Goal: Communication & Community: Participate in discussion

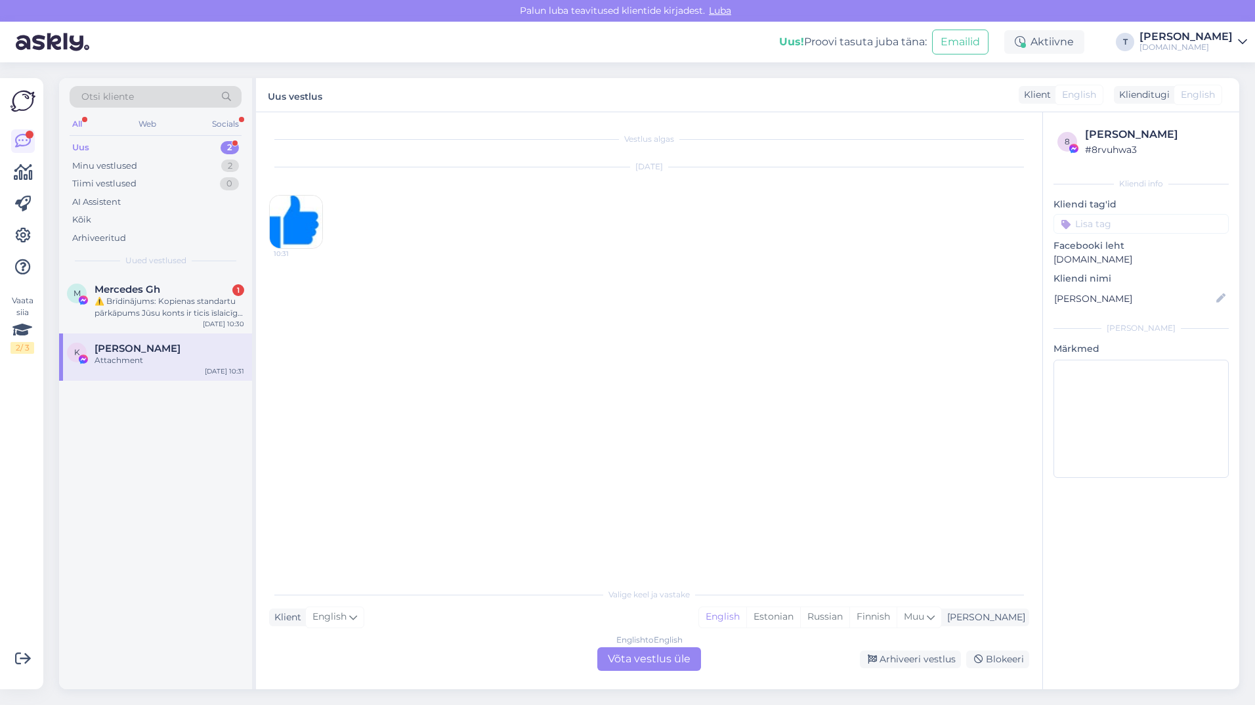
click at [194, 295] on div "⚠️ Brīdinājums: Kopienas standartu pārkāpums Jūsu konts ir ticis īslaicīgi aptu…" at bounding box center [170, 307] width 150 height 24
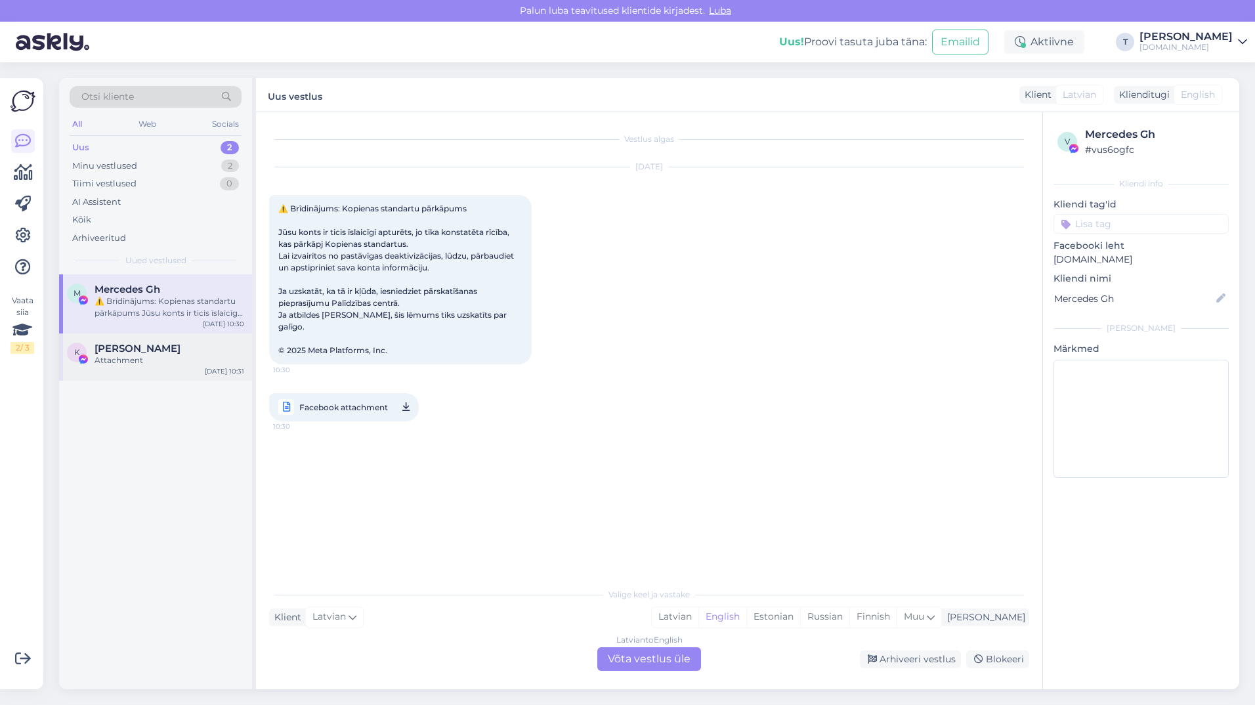
click at [174, 354] on div "Attachment" at bounding box center [170, 360] width 150 height 12
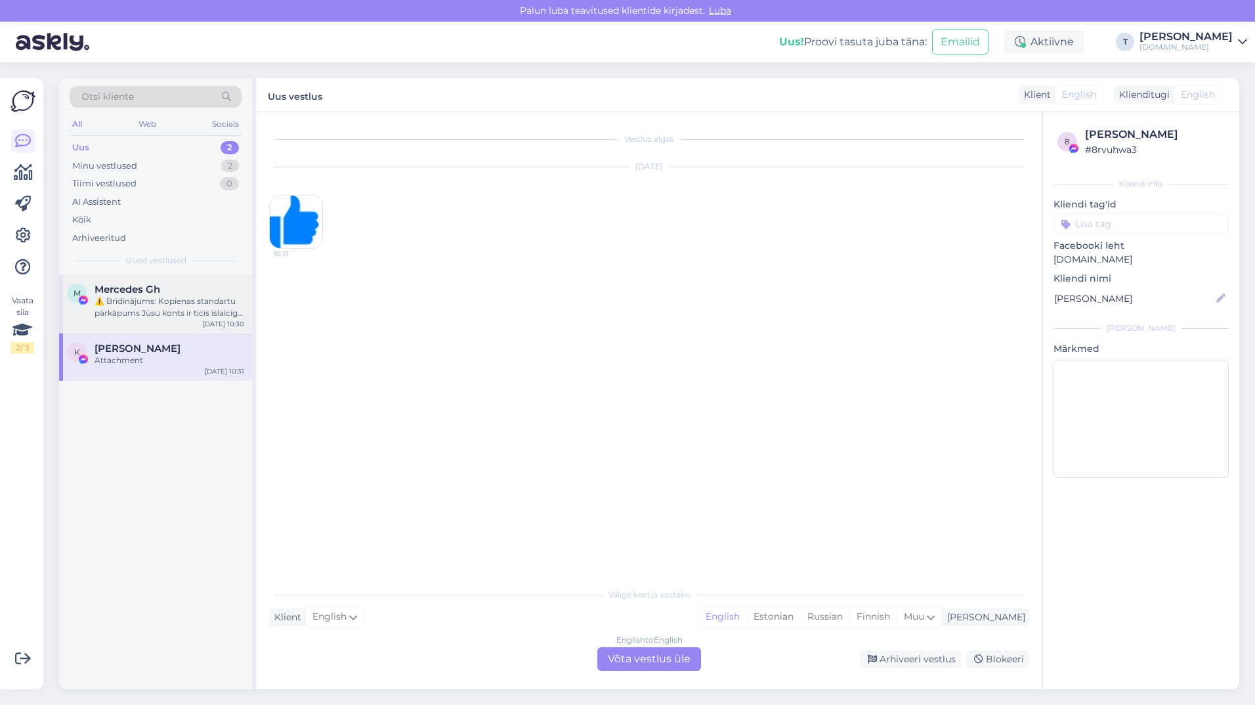
click at [180, 302] on div "⚠️ Brīdinājums: Kopienas standartu pārkāpums Jūsu konts ir ticis īslaicīgi aptu…" at bounding box center [170, 307] width 150 height 24
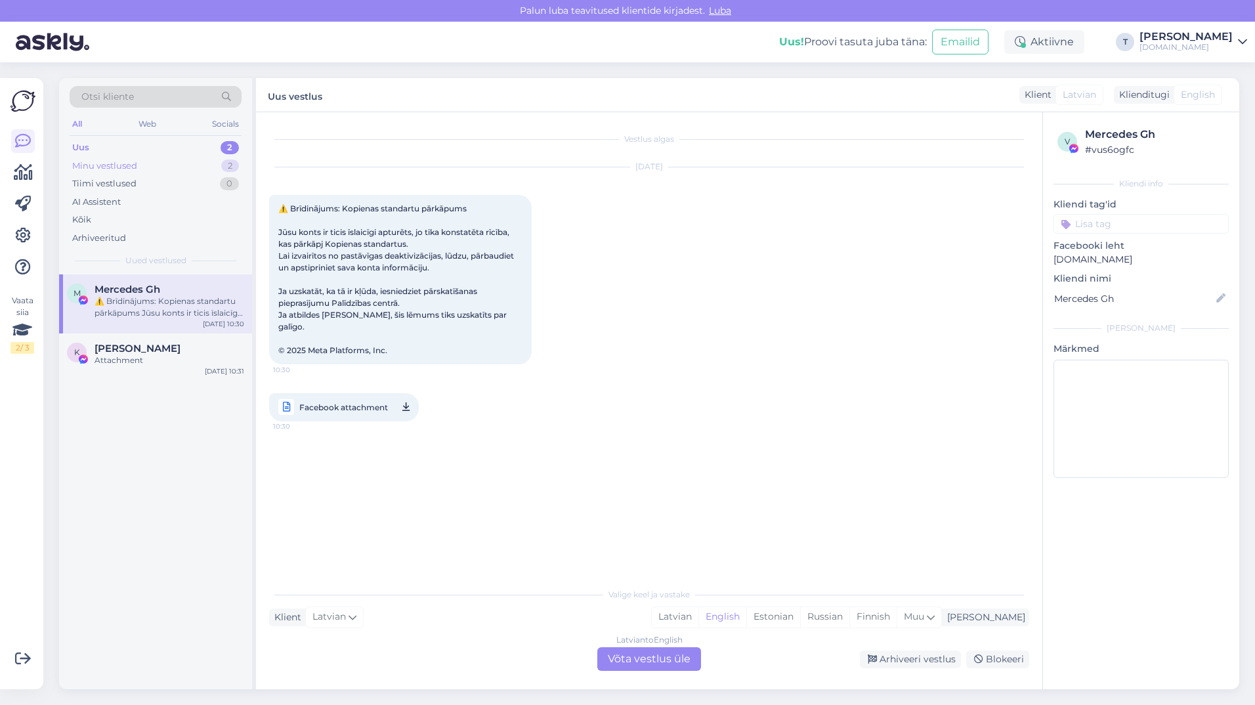
drag, startPoint x: 155, startPoint y: 155, endPoint x: 156, endPoint y: 165, distance: 9.9
click at [155, 158] on div "Uus 2 Minu vestlused 2 Tiimi vestlused 0 AI Assistent Kõik Arhiveeritud" at bounding box center [156, 192] width 172 height 108
click at [156, 165] on div "Minu vestlused 2" at bounding box center [156, 166] width 172 height 18
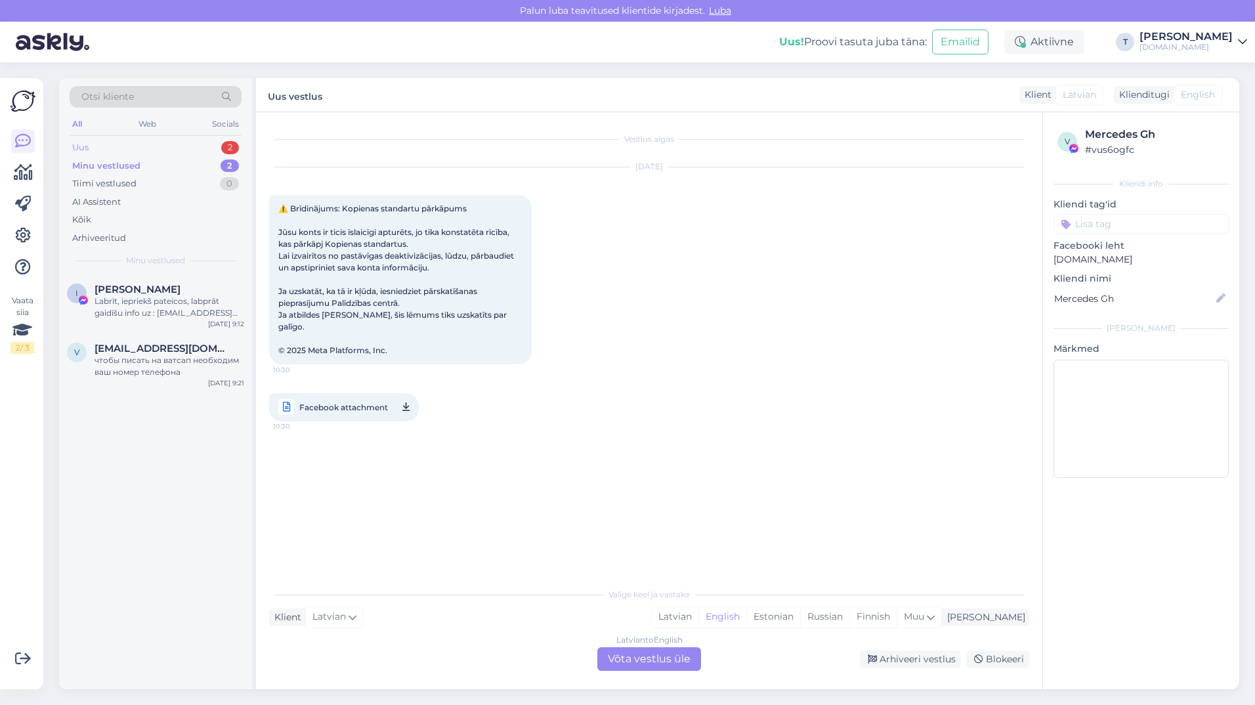
click at [158, 144] on div "Uus 2" at bounding box center [156, 147] width 172 height 18
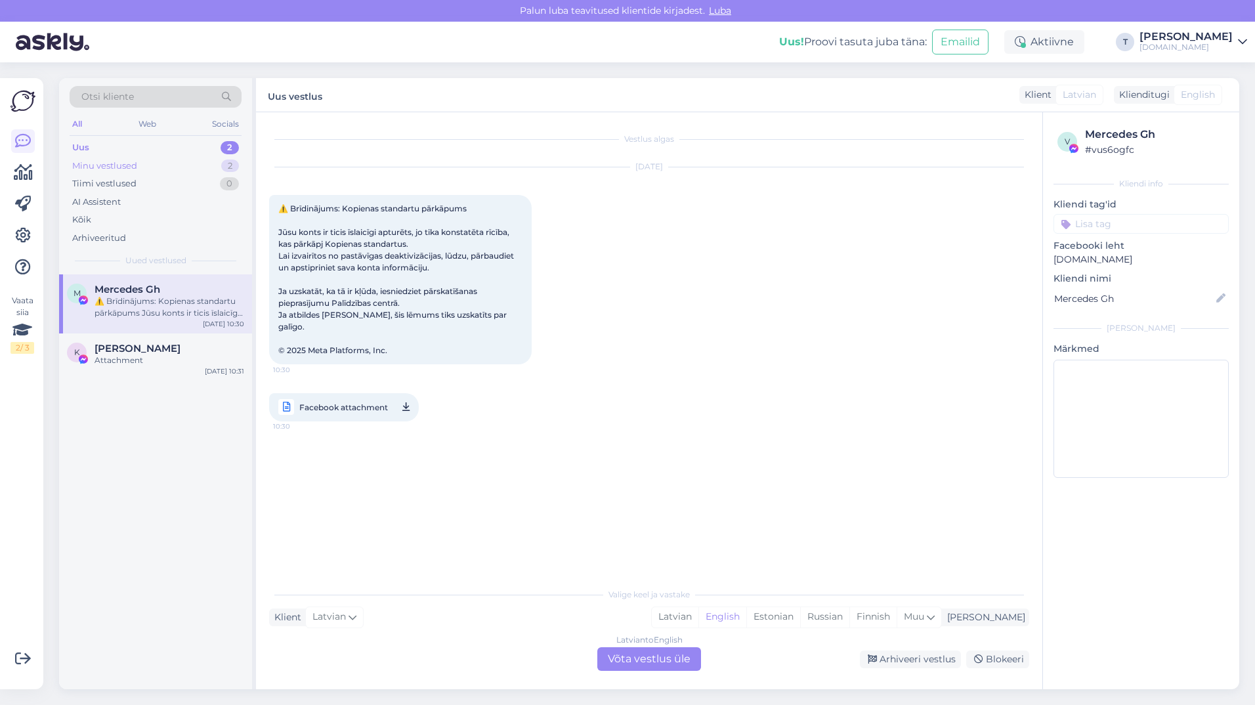
click at [158, 157] on div "Minu vestlused 2" at bounding box center [156, 166] width 172 height 18
click at [184, 302] on div "Labrīt, iepriekš pateicos, labprāt gaidīšu info uz : [EMAIL_ADDRESS][DOMAIN_NAM…" at bounding box center [170, 307] width 150 height 24
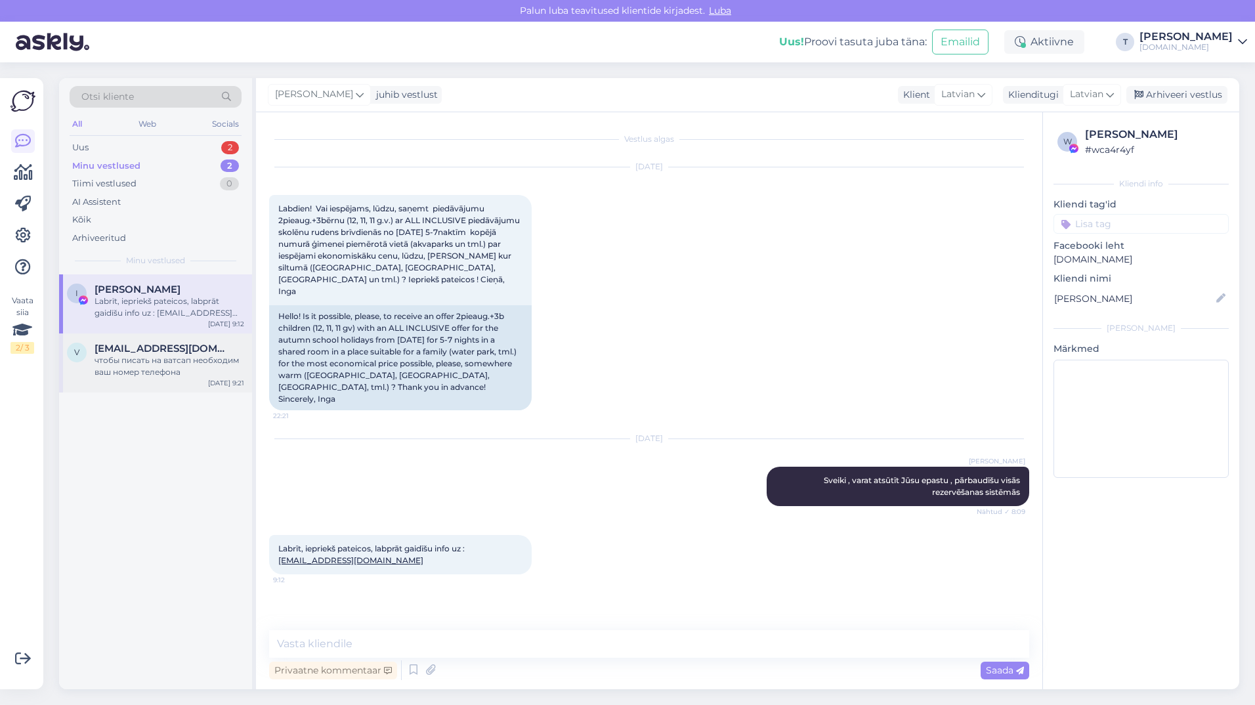
click at [179, 364] on div "чтобы писать на ватсап необходим ваш номер телефона" at bounding box center [170, 366] width 150 height 24
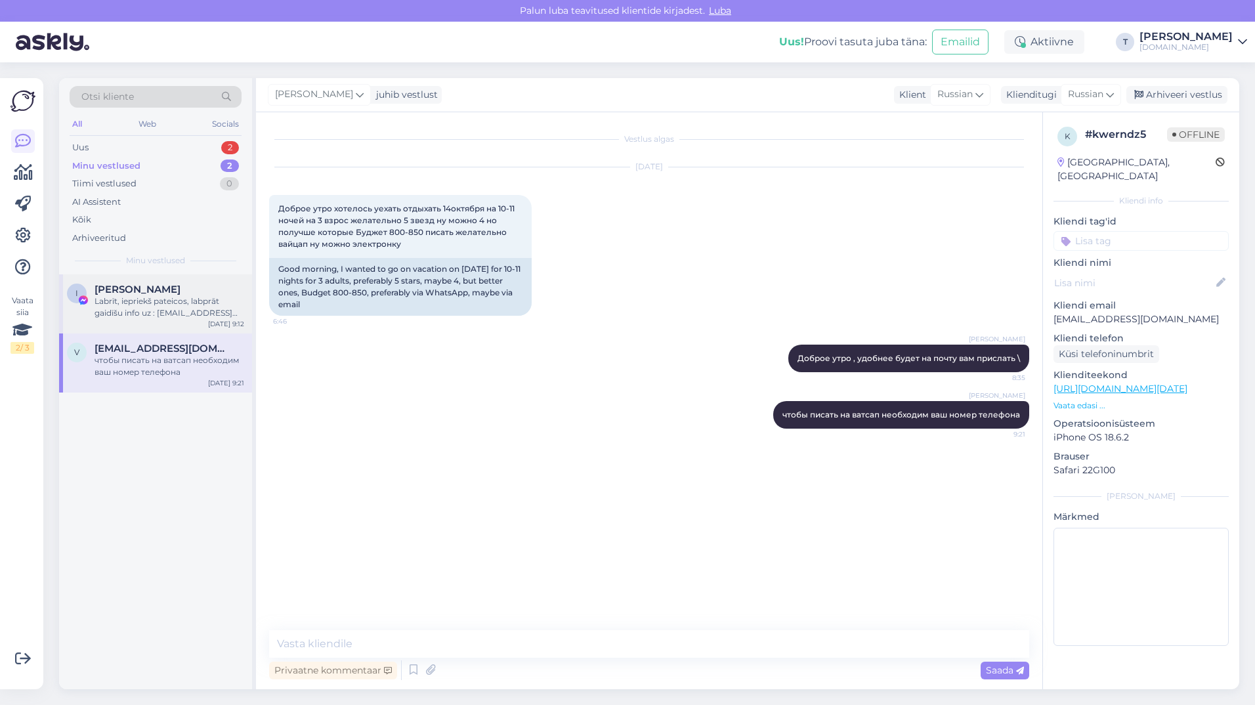
click at [173, 297] on div "Labrīt, iepriekš pateicos, labprāt gaidīšu info uz : [EMAIL_ADDRESS][DOMAIN_NAM…" at bounding box center [170, 307] width 150 height 24
